Goal: Task Accomplishment & Management: Manage account settings

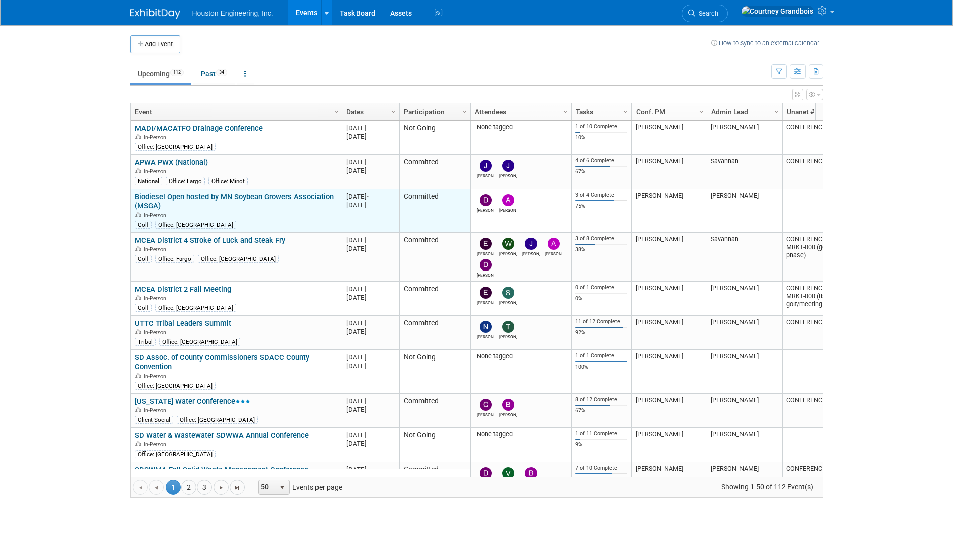
click at [205, 195] on link "Biodiesel Open hosted by MN Soybean Growers Association (MSGA)" at bounding box center [234, 201] width 199 height 19
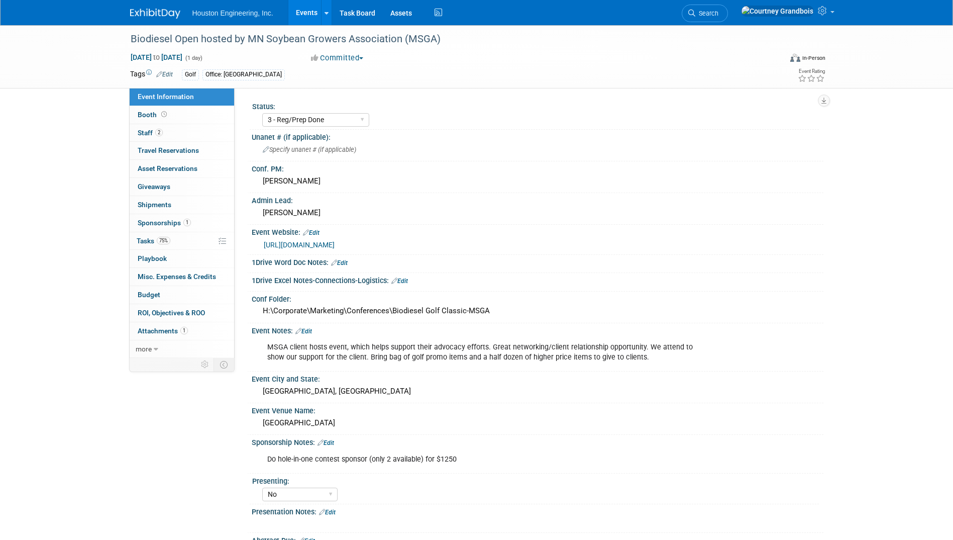
select select "3 - Reg/Prep Done"
select select "No"
select select "Environmental"
click at [170, 238] on span "75%" at bounding box center [164, 241] width 14 height 8
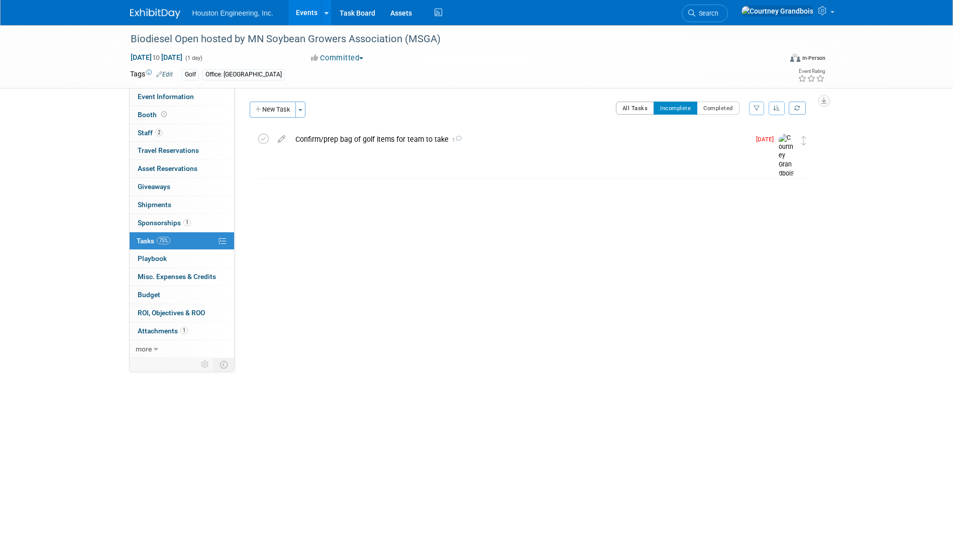
click at [639, 107] on button "All Tasks" at bounding box center [635, 108] width 39 height 13
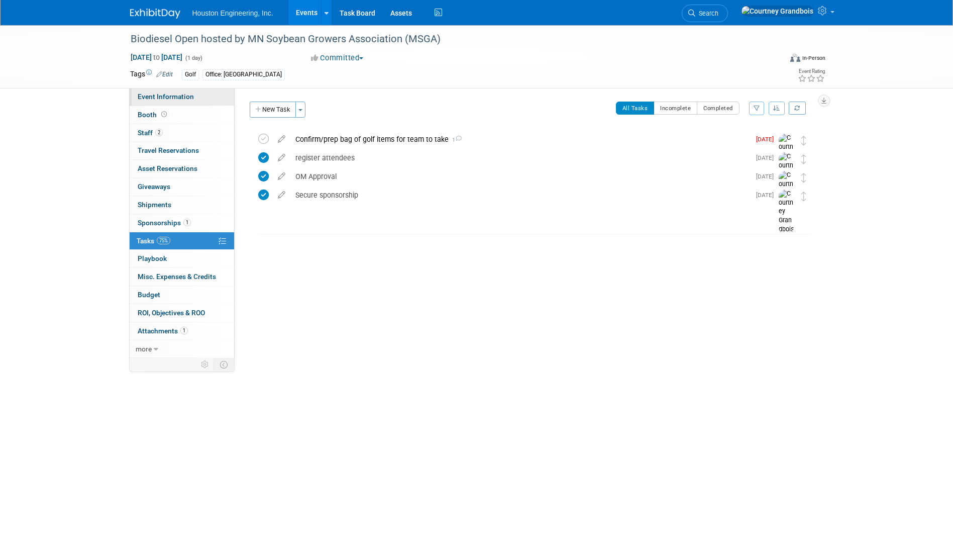
click at [179, 98] on span "Event Information" at bounding box center [166, 96] width 56 height 8
select select "3 - Reg/Prep Done"
select select "No"
select select "Environmental"
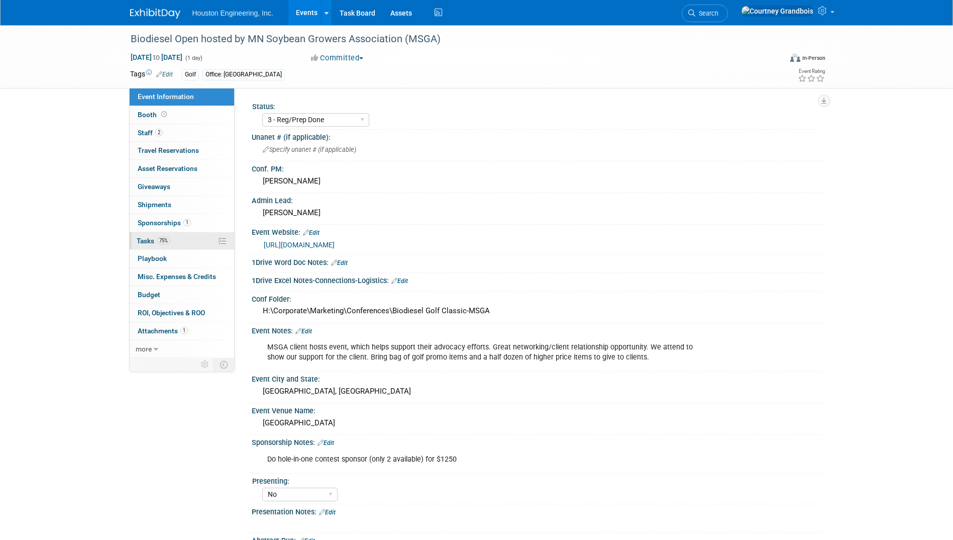
click at [173, 235] on link "75% Tasks 75%" at bounding box center [182, 241] width 105 height 18
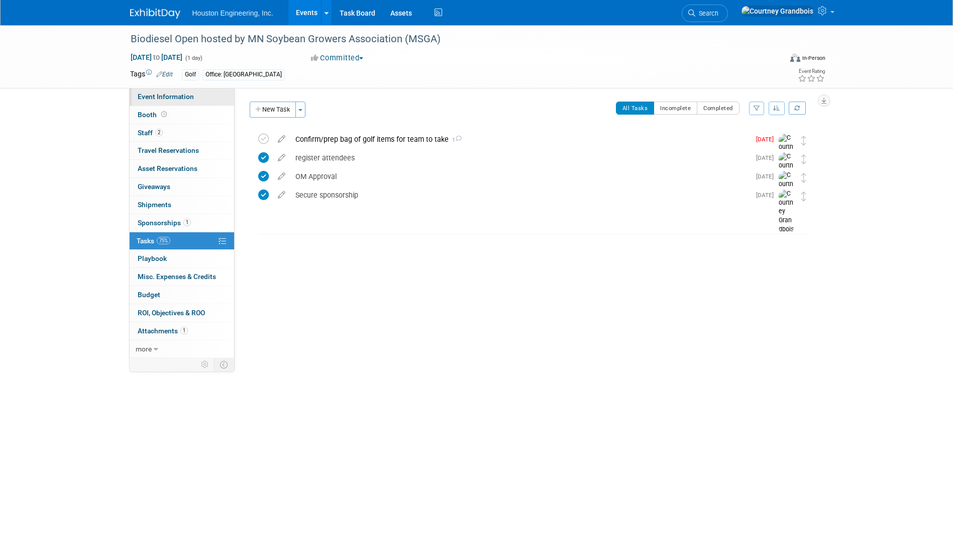
click at [189, 97] on span "Event Information" at bounding box center [166, 96] width 56 height 8
select select "3 - Reg/Prep Done"
select select "No"
select select "Environmental"
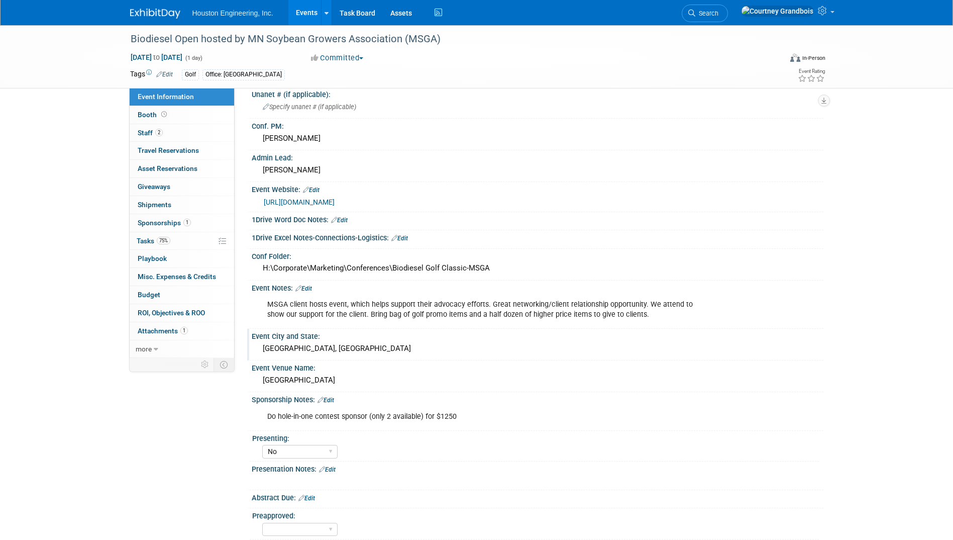
scroll to position [93, 0]
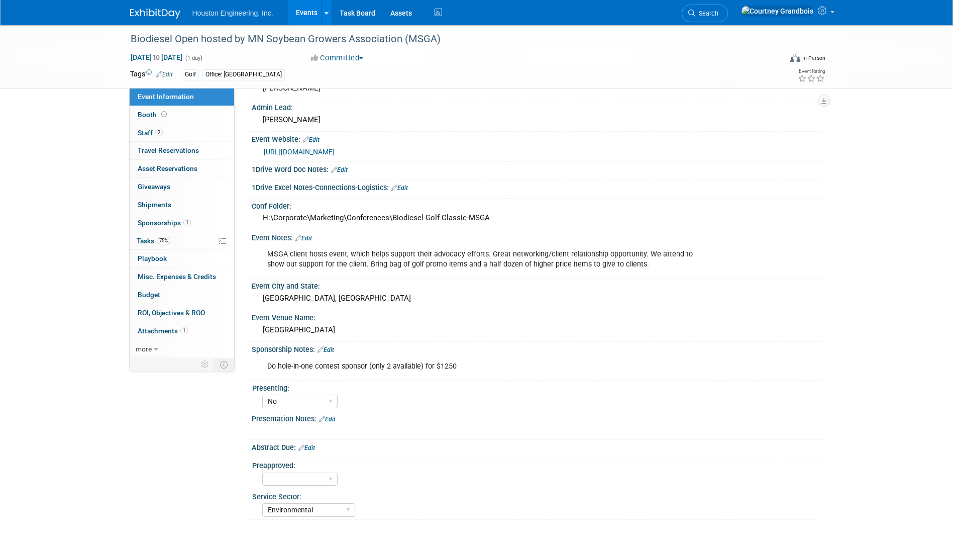
click at [82, 175] on div "Biodiesel Open hosted by MN Soybean Growers Association (MSGA) [DATE] to [DATE]…" at bounding box center [476, 235] width 953 height 607
click at [202, 244] on link "75% Tasks 75%" at bounding box center [182, 241] width 105 height 18
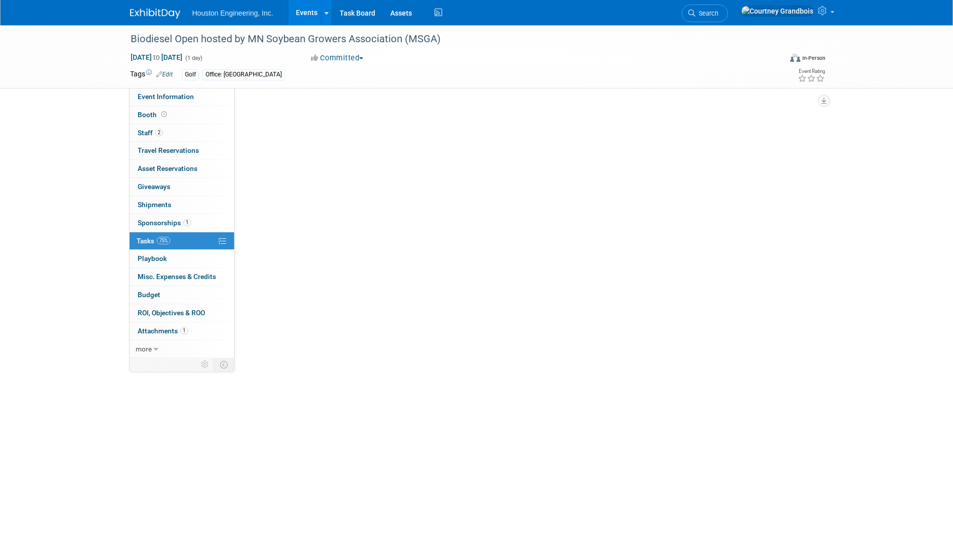
scroll to position [0, 0]
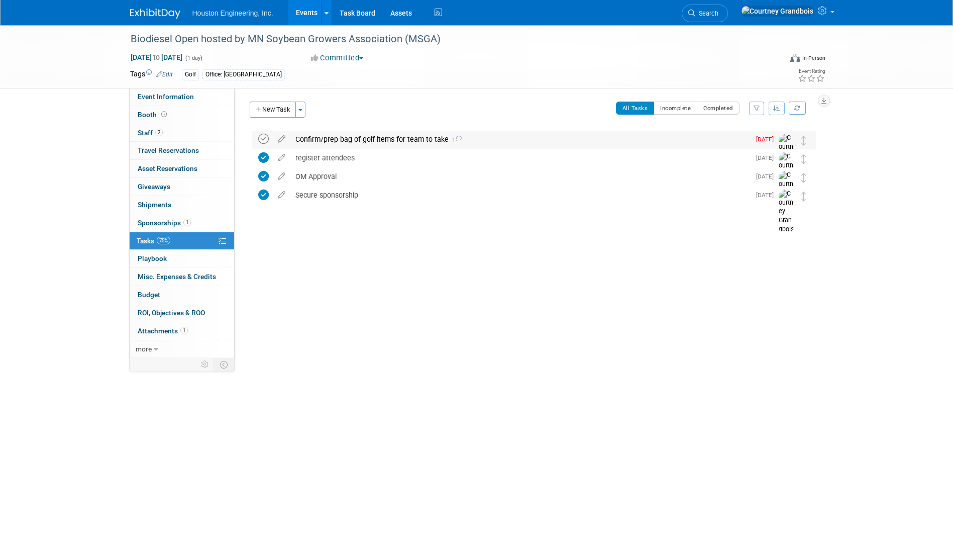
click at [265, 139] on icon at bounding box center [263, 139] width 11 height 11
click at [273, 113] on button "New Task" at bounding box center [273, 110] width 46 height 16
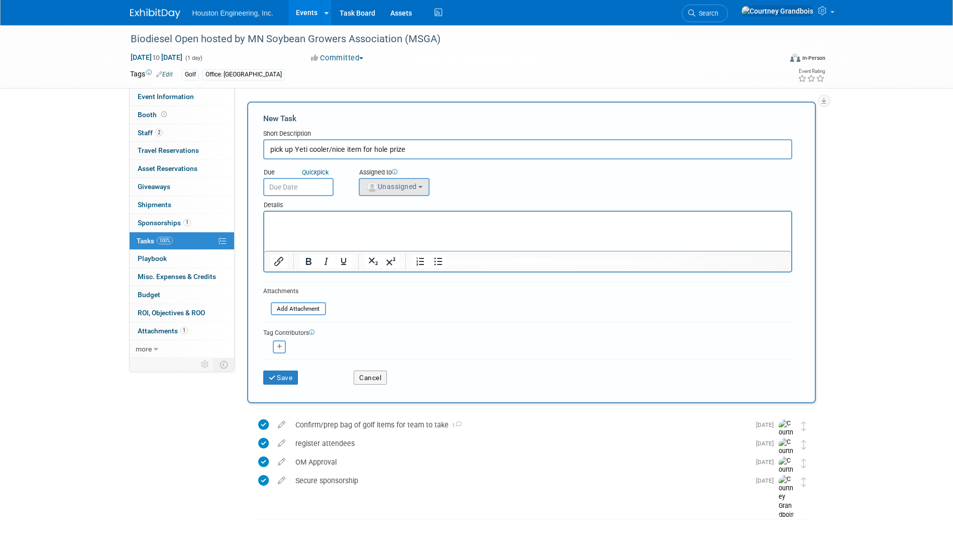
type input "pick up Yeti cooler/nice item for hole prize"
click at [404, 193] on button "Unassigned" at bounding box center [394, 187] width 71 height 18
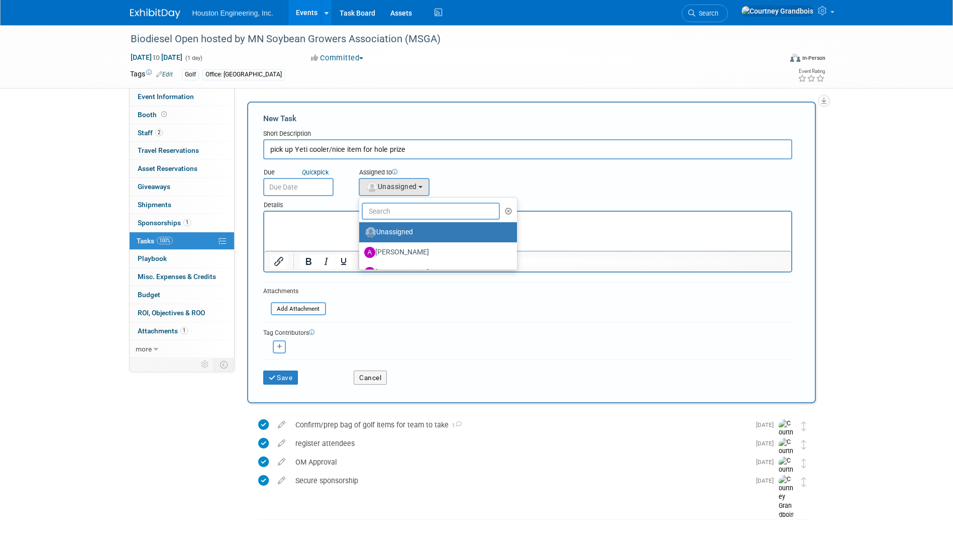
click at [427, 215] on input "text" at bounding box center [431, 210] width 139 height 17
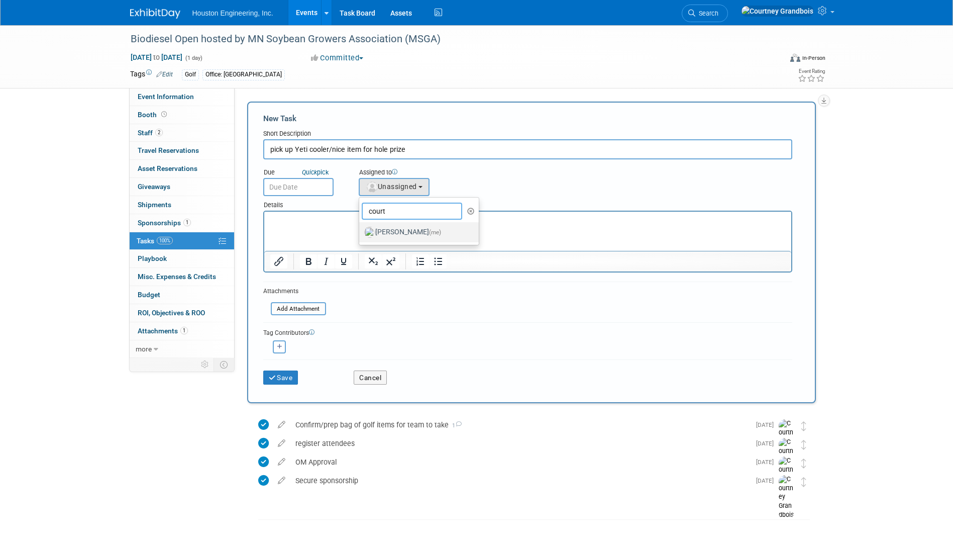
type input "court"
click at [424, 235] on label "[PERSON_NAME] (me)" at bounding box center [416, 232] width 105 height 16
click at [361, 234] on input "[PERSON_NAME] (me)" at bounding box center [357, 231] width 7 height 7
select select "60f40a7f-77ae-4a37-bf03-cdfd13c17c6d"
click at [271, 161] on div "Due Quick pick Assigned to <img src="[URL][DOMAIN_NAME]" style="width: 22px; he…" at bounding box center [528, 177] width 544 height 37
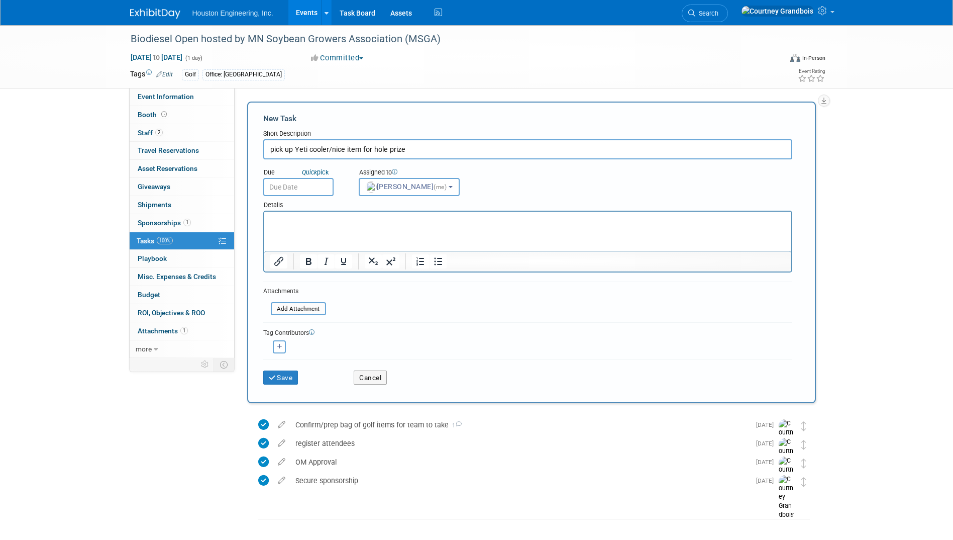
click at [285, 182] on input "text" at bounding box center [298, 187] width 70 height 18
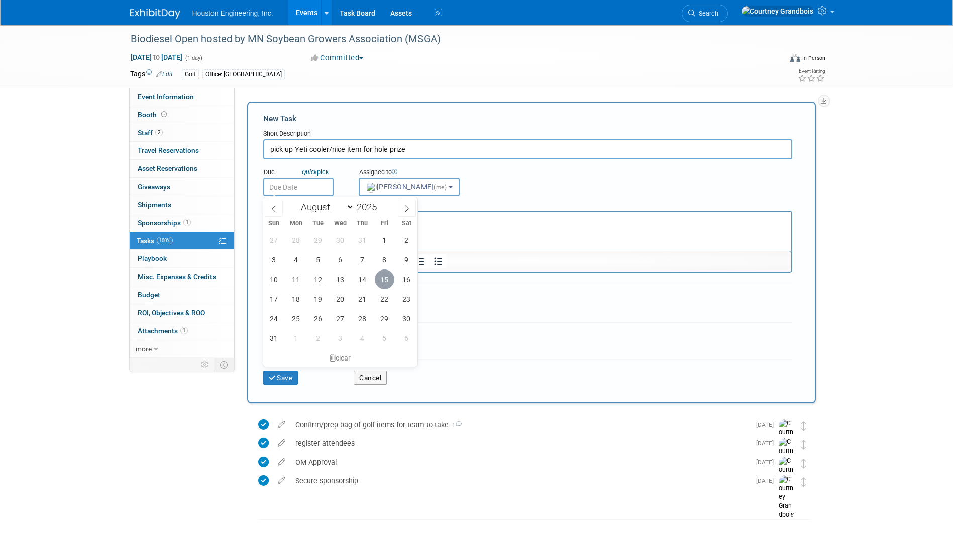
click at [389, 278] on span "15" at bounding box center [385, 279] width 20 height 20
type input "[DATE]"
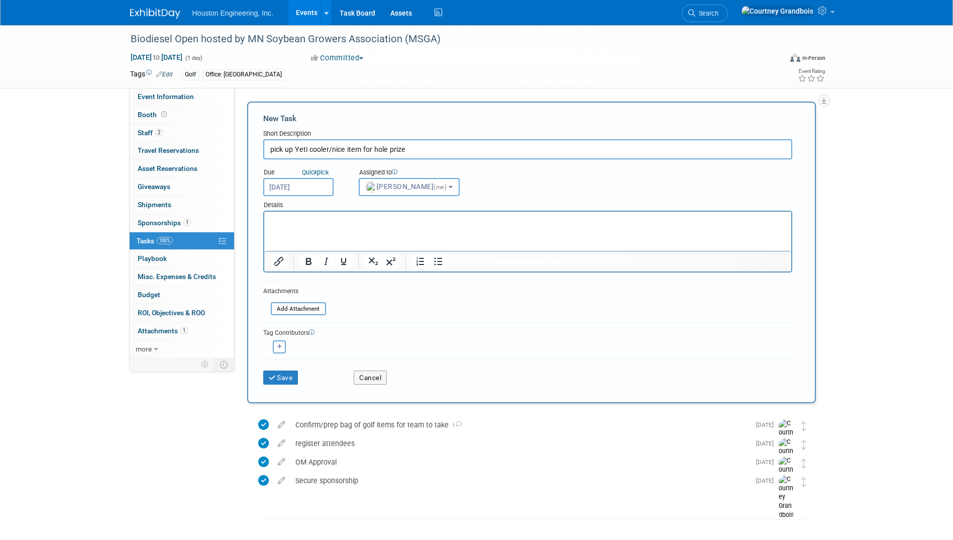
click at [290, 385] on div "Save Cancel" at bounding box center [527, 375] width 529 height 32
click at [291, 381] on button "Save" at bounding box center [280, 377] width 35 height 14
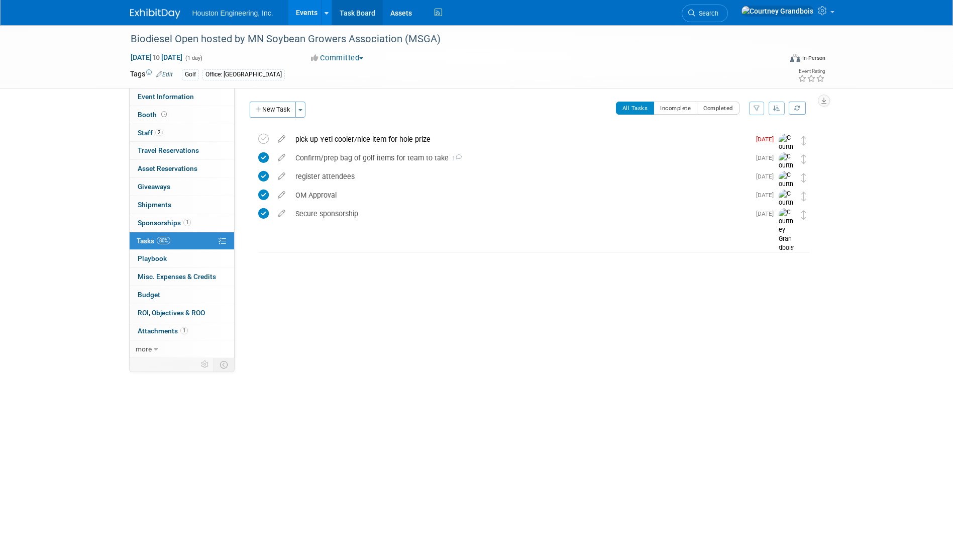
click at [349, 5] on link "Task Board" at bounding box center [357, 12] width 51 height 25
